Goal: Task Accomplishment & Management: Manage account settings

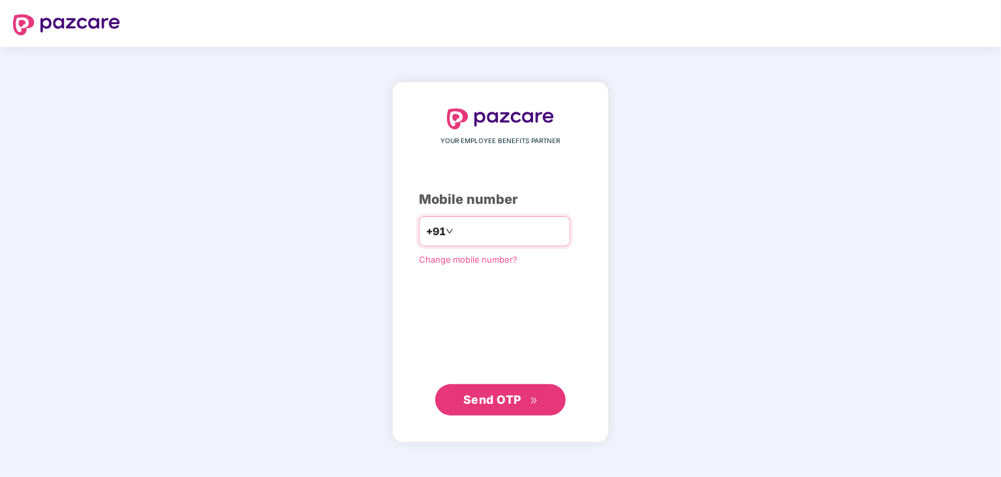
type input "**********"
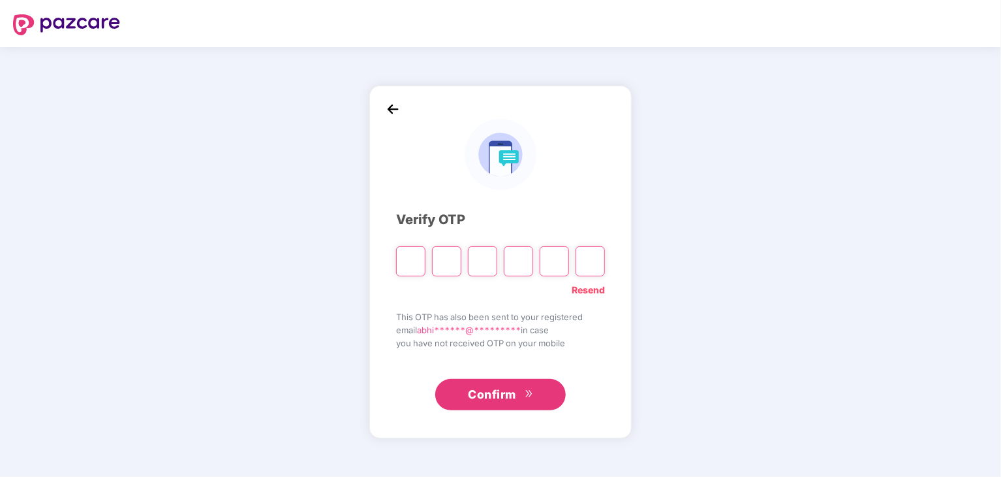
type input "*"
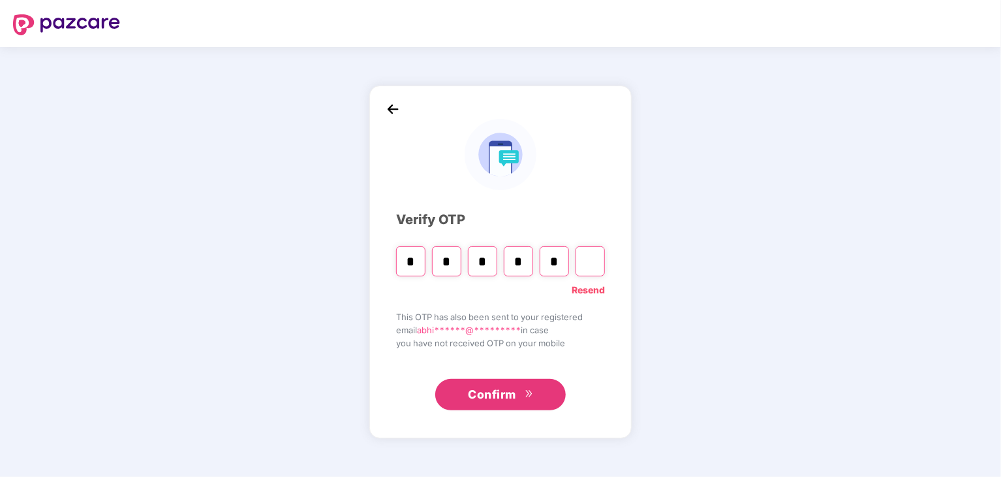
type input "*"
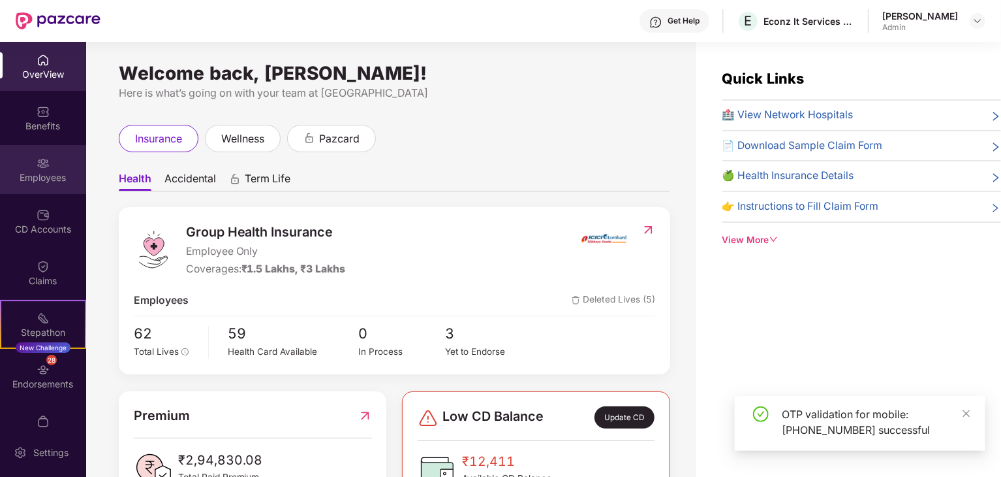
click at [37, 167] on img at bounding box center [43, 163] width 13 height 13
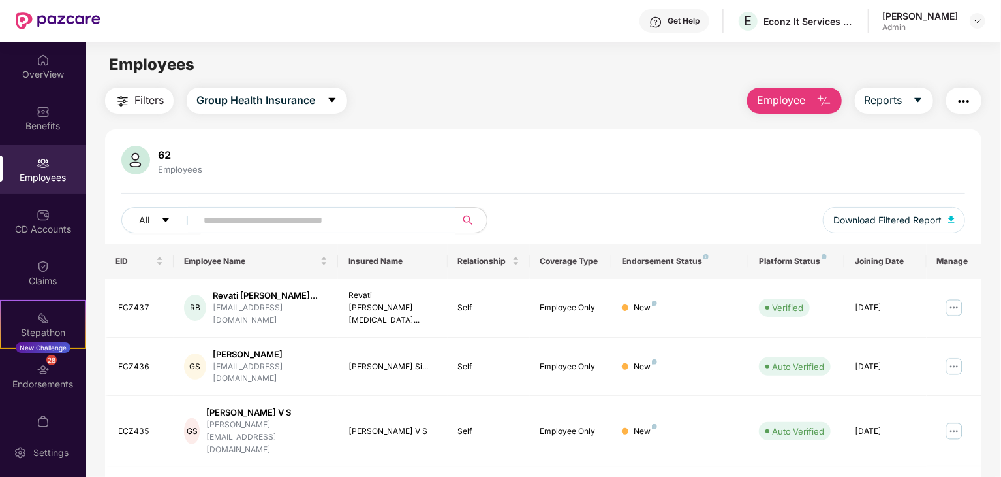
click at [266, 219] on input "text" at bounding box center [321, 220] width 234 height 20
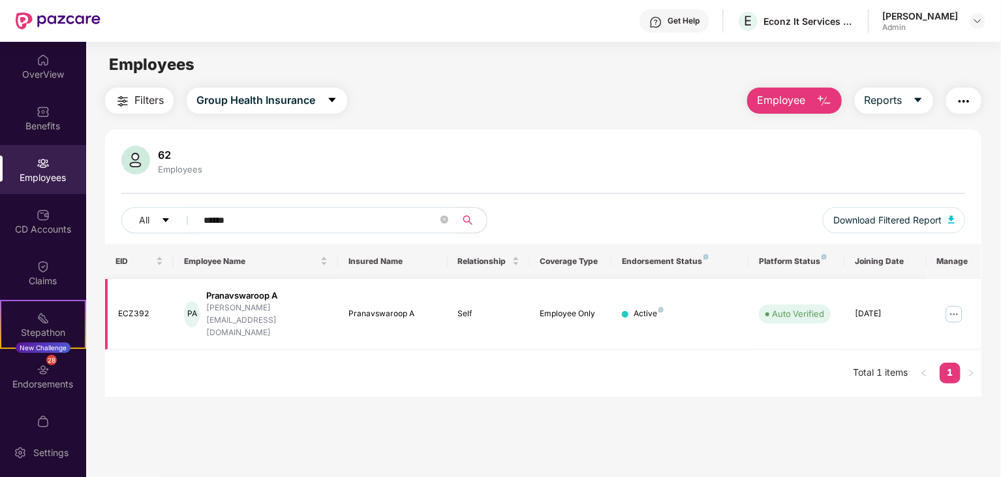
type input "******"
click at [949, 307] on img at bounding box center [954, 314] width 21 height 21
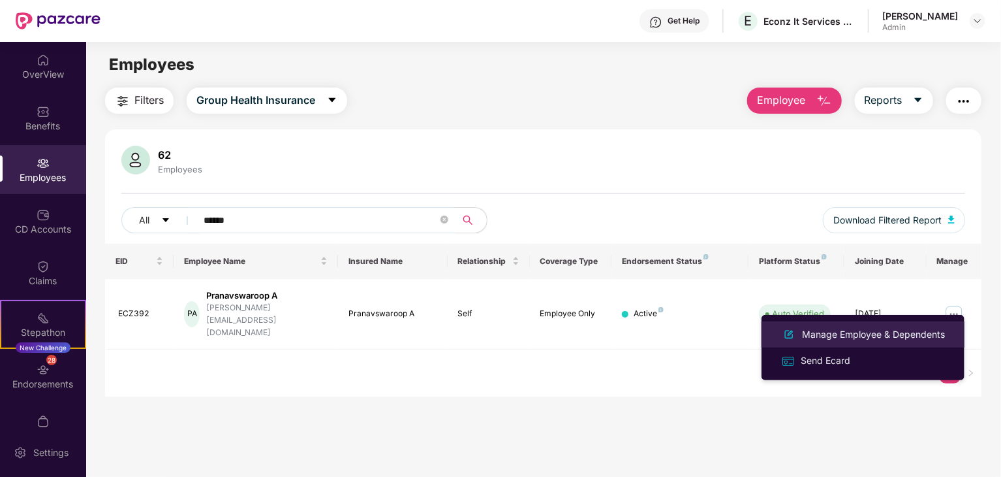
click at [828, 338] on div "Manage Employee & Dependents" at bounding box center [874, 334] width 148 height 14
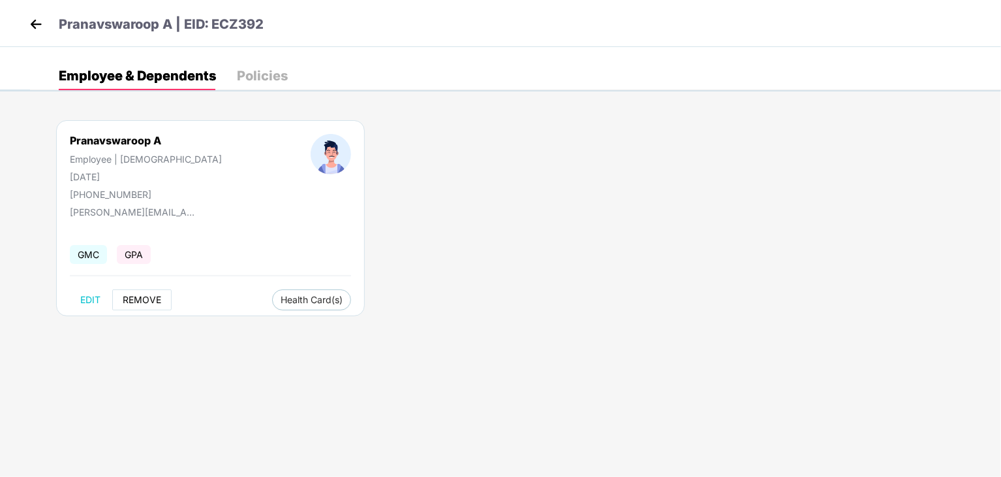
click at [144, 295] on span "REMOVE" at bounding box center [142, 299] width 39 height 10
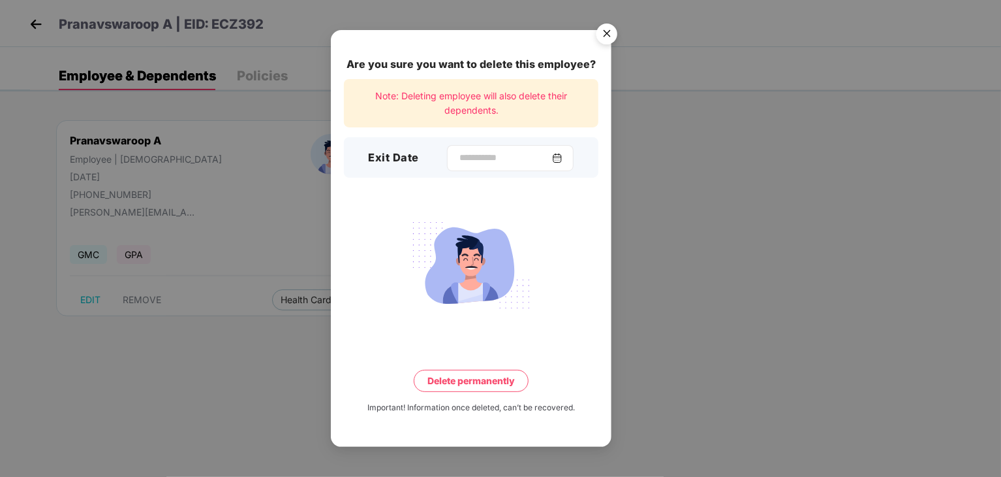
click at [563, 157] on img at bounding box center [557, 158] width 10 height 10
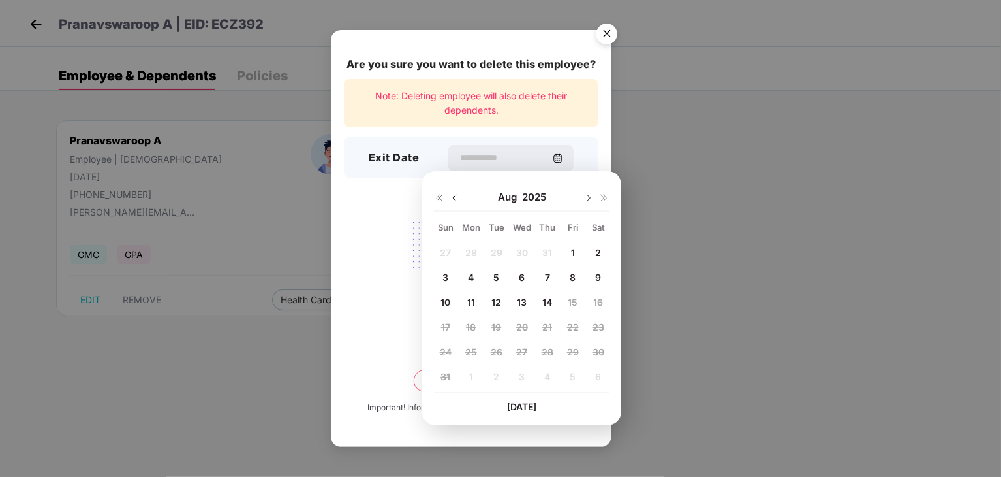
click at [546, 305] on span "14" at bounding box center [548, 301] width 10 height 11
type input "**********"
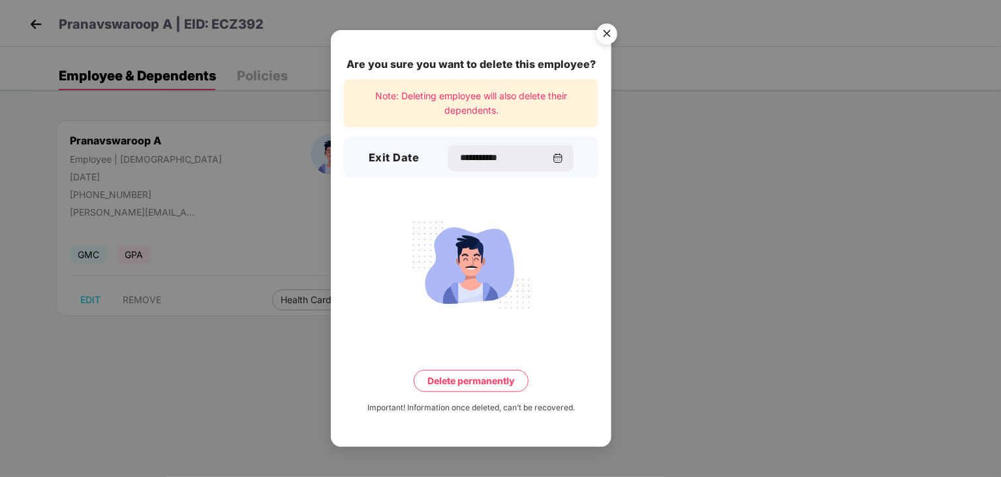
click at [466, 383] on button "Delete permanently" at bounding box center [471, 381] width 115 height 22
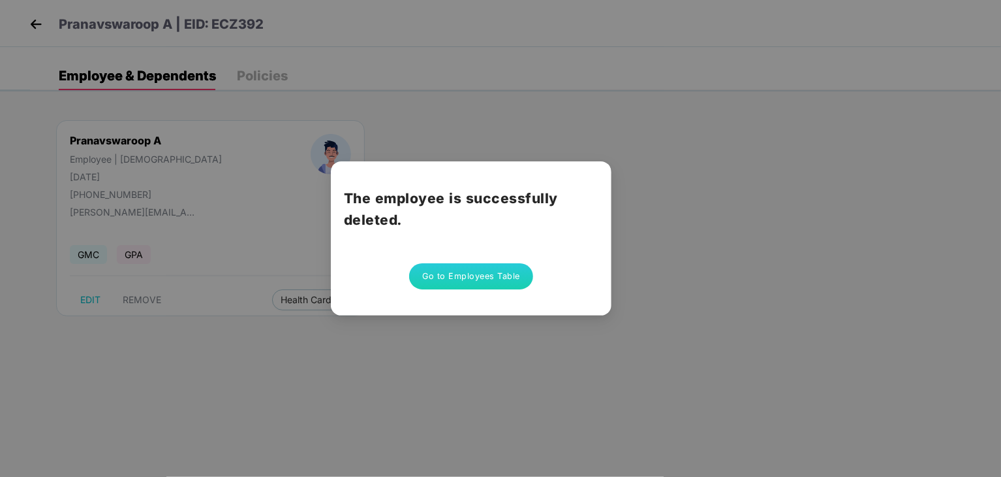
click at [397, 135] on div "The employee is successfully deleted. Go to Employees Table" at bounding box center [500, 238] width 1001 height 477
click at [324, 343] on div "The employee is successfully deleted. Go to Employees Table" at bounding box center [500, 238] width 1001 height 477
click at [484, 279] on button "Go to Employees Table" at bounding box center [471, 276] width 124 height 26
